Goal: Information Seeking & Learning: Learn about a topic

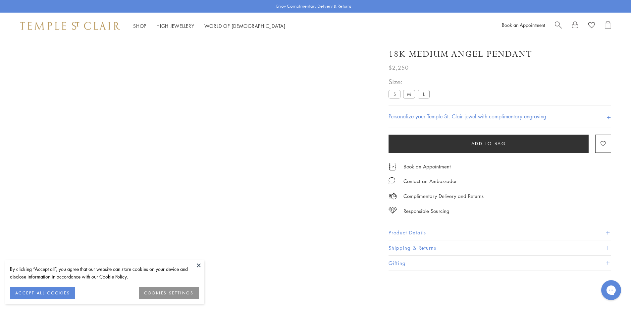
scroll to position [39, 0]
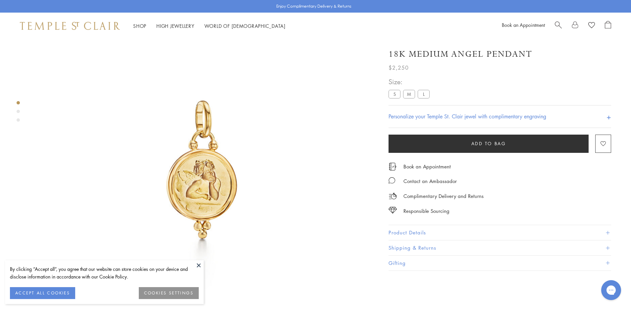
click at [395, 95] on label "S" at bounding box center [394, 94] width 12 height 8
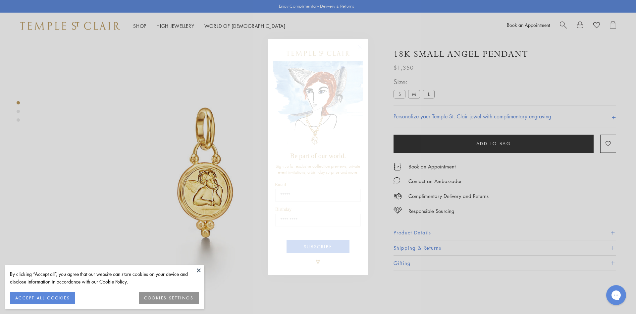
click at [358, 45] on circle "Close dialog" at bounding box center [360, 46] width 8 height 8
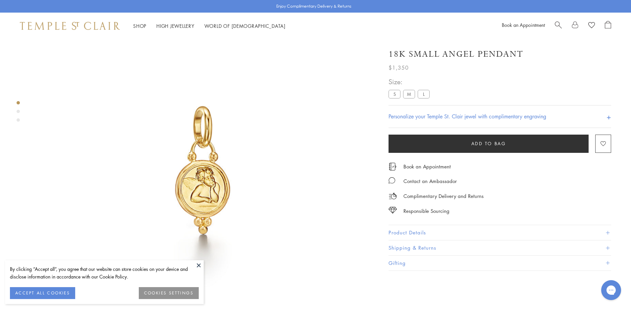
click at [425, 93] on label "L" at bounding box center [424, 94] width 12 height 8
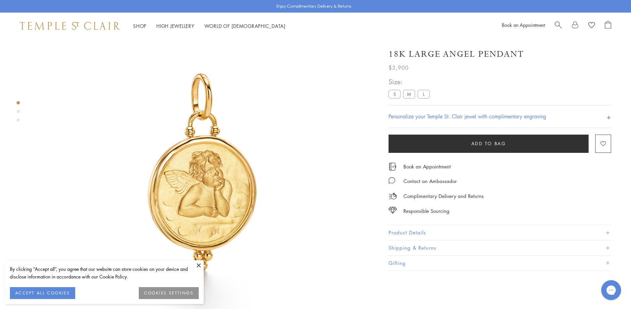
click at [395, 94] on label "S" at bounding box center [394, 94] width 12 height 8
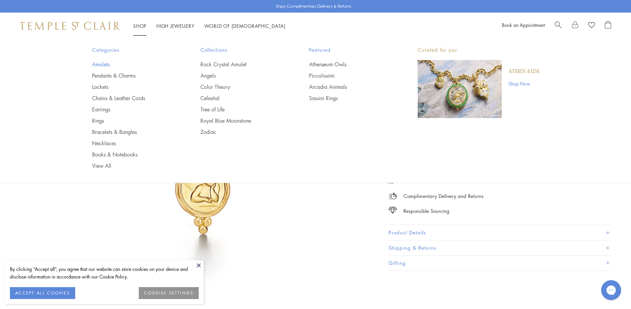
click at [100, 64] on link "Amulets" at bounding box center [133, 64] width 82 height 7
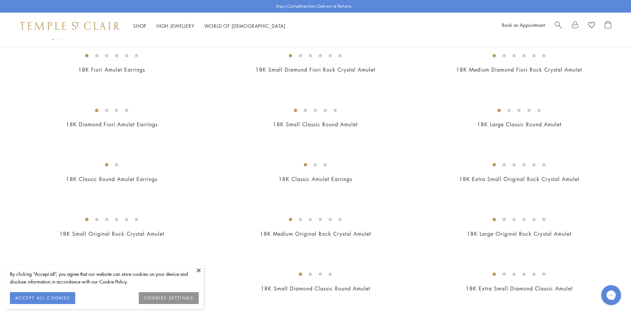
scroll to position [265, 0]
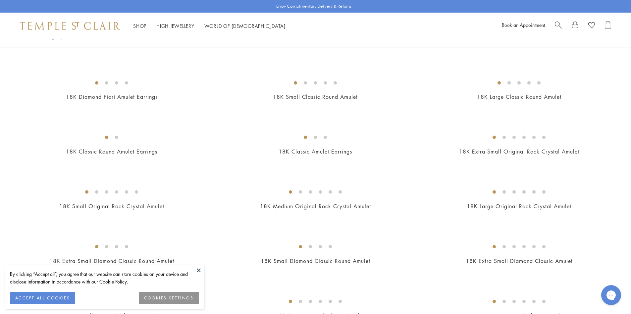
click at [197, 270] on button at bounding box center [199, 270] width 10 height 10
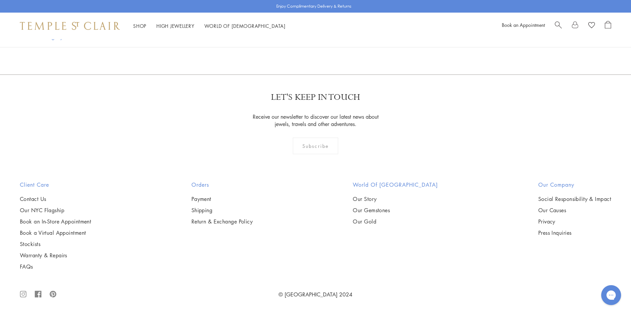
scroll to position [2748, 0]
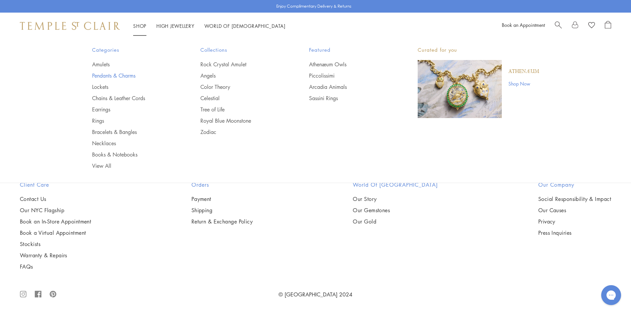
click at [125, 73] on link "Pendants & Charms" at bounding box center [133, 75] width 82 height 7
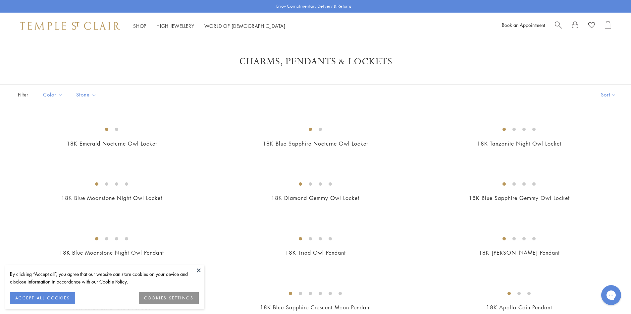
click at [199, 272] on button at bounding box center [199, 270] width 10 height 10
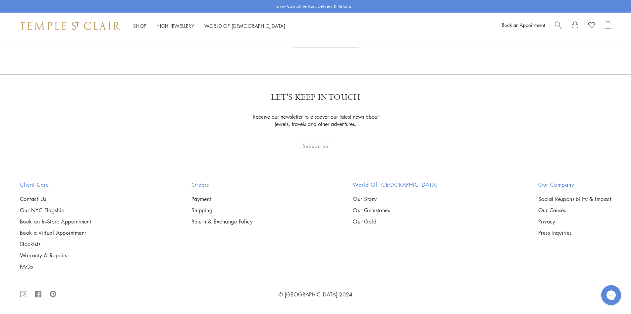
scroll to position [5165, 0]
click at [307, 48] on link "2" at bounding box center [305, 38] width 22 height 18
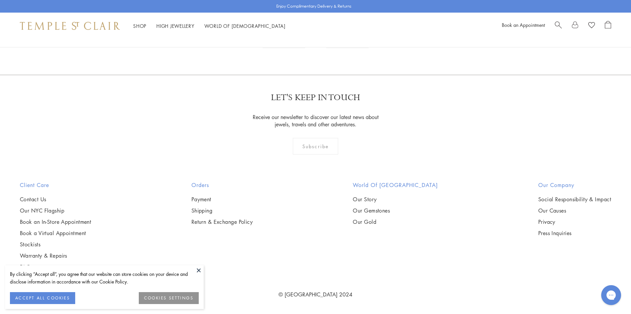
scroll to position [4437, 0]
click at [338, 48] on link "3" at bounding box center [337, 39] width 22 height 18
click at [303, 48] on link "1" at bounding box center [304, 39] width 22 height 18
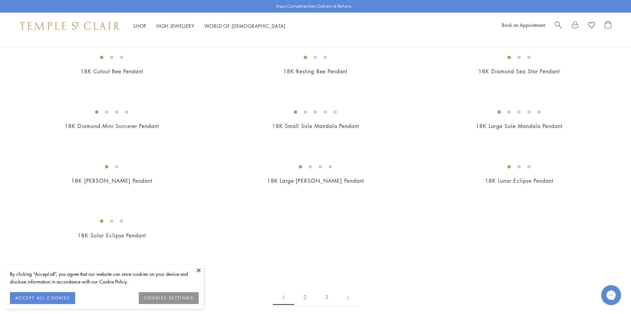
scroll to position [1060, 0]
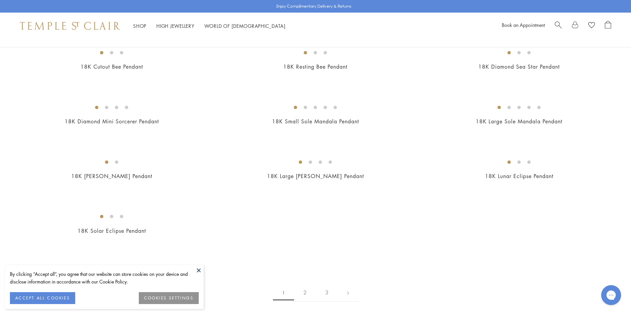
click at [0, 0] on img at bounding box center [0, 0] width 0 height 0
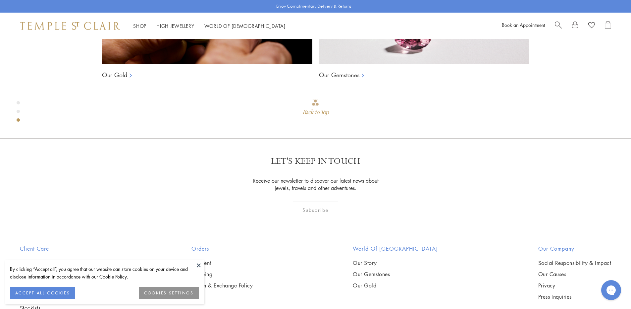
scroll to position [701, 0]
click at [198, 265] on button at bounding box center [199, 265] width 10 height 10
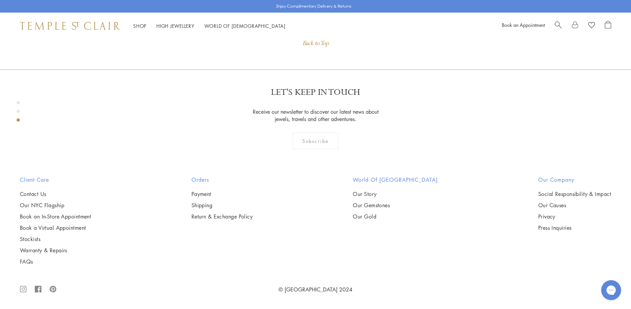
scroll to position [900, 0]
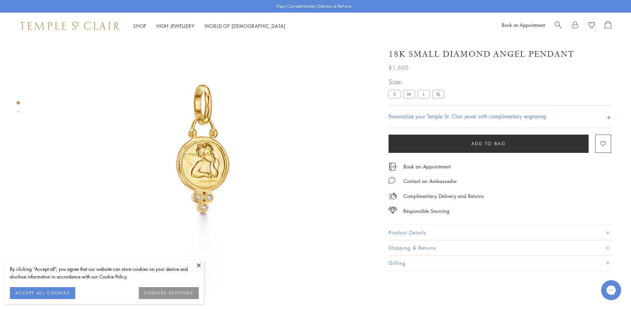
scroll to position [72, 0]
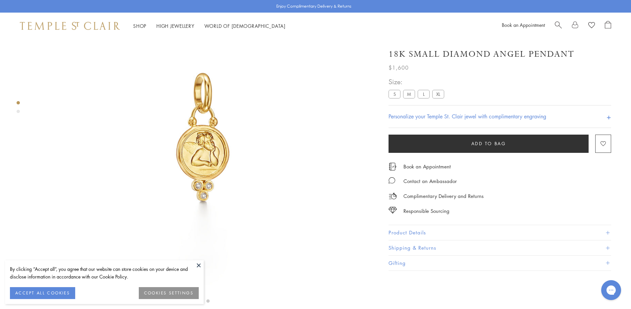
click at [198, 263] on button at bounding box center [199, 265] width 10 height 10
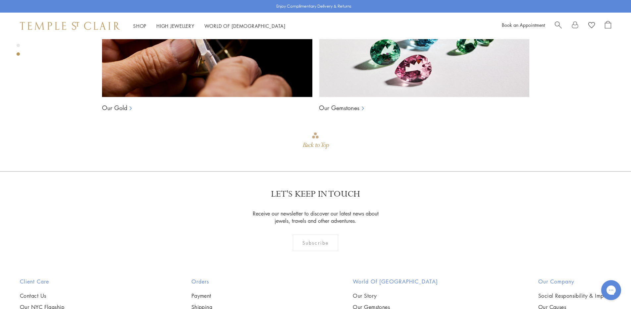
scroll to position [370, 0]
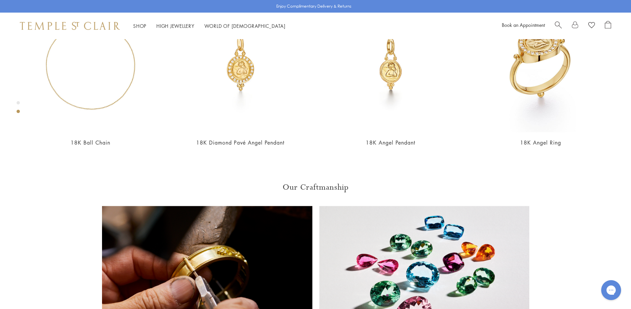
scroll to position [436, 0]
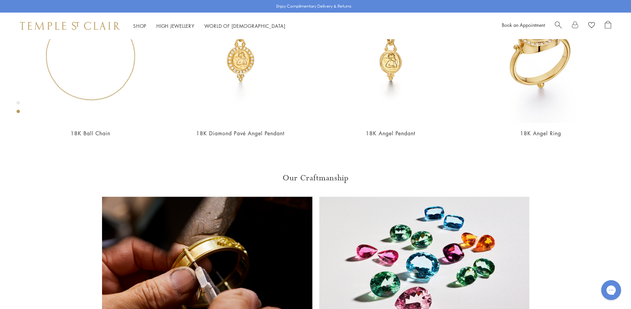
click at [167, 26] on link "High Jewellery High Jewellery" at bounding box center [175, 26] width 38 height 7
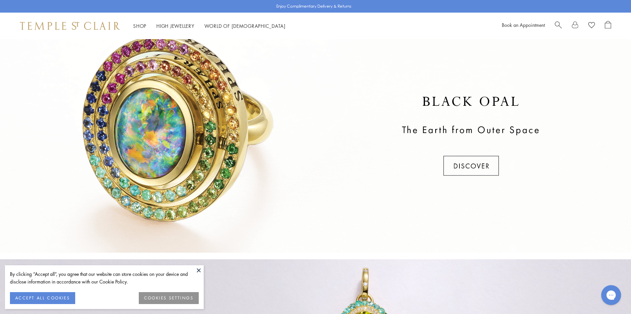
scroll to position [166, 0]
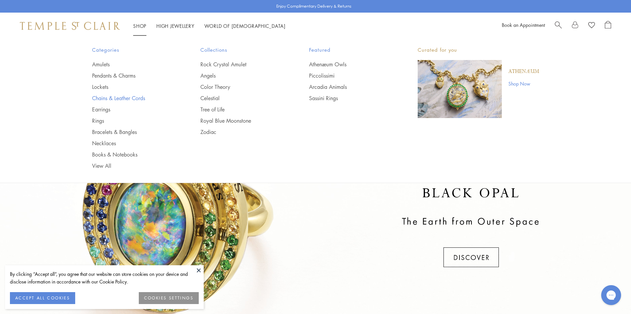
click at [116, 95] on link "Chains & Leather Cords" at bounding box center [133, 97] width 82 height 7
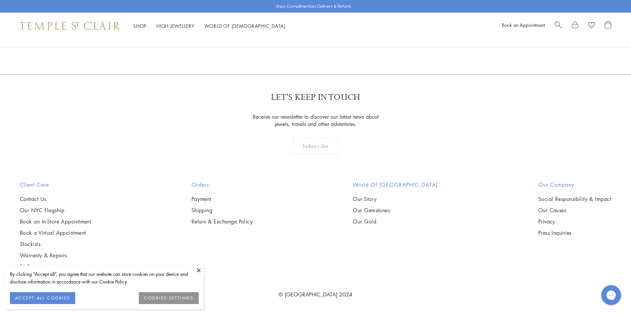
scroll to position [1684, 0]
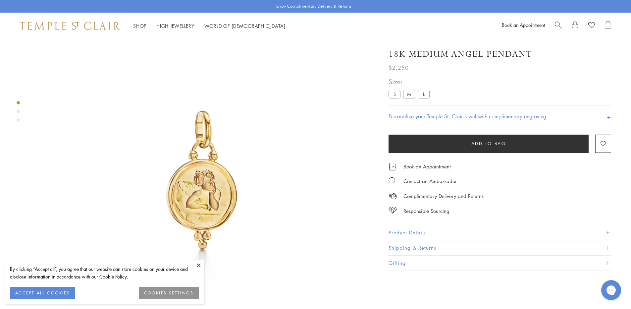
scroll to position [39, 0]
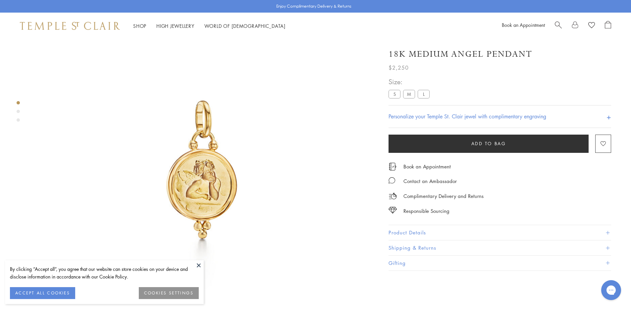
click at [398, 97] on label "S" at bounding box center [394, 94] width 12 height 8
click at [396, 94] on label "S" at bounding box center [394, 94] width 12 height 8
click at [54, 294] on button "ACCEPT ALL COOKIES" at bounding box center [42, 293] width 65 height 12
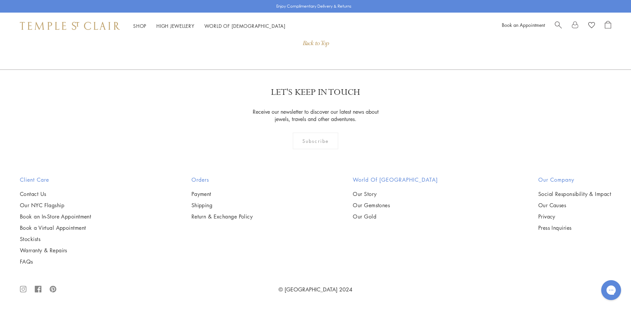
scroll to position [1082, 0]
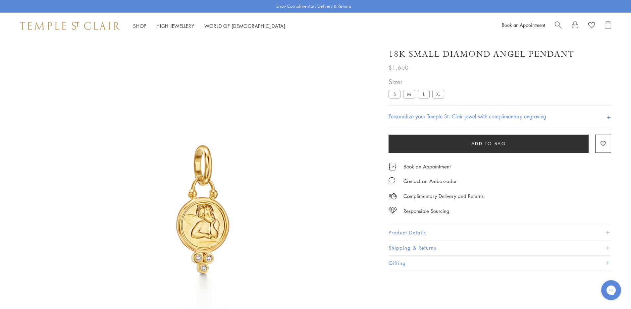
scroll to position [39, 0]
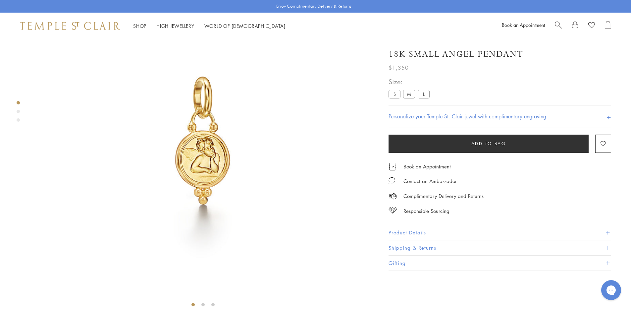
scroll to position [39, 0]
